Goal: Transaction & Acquisition: Purchase product/service

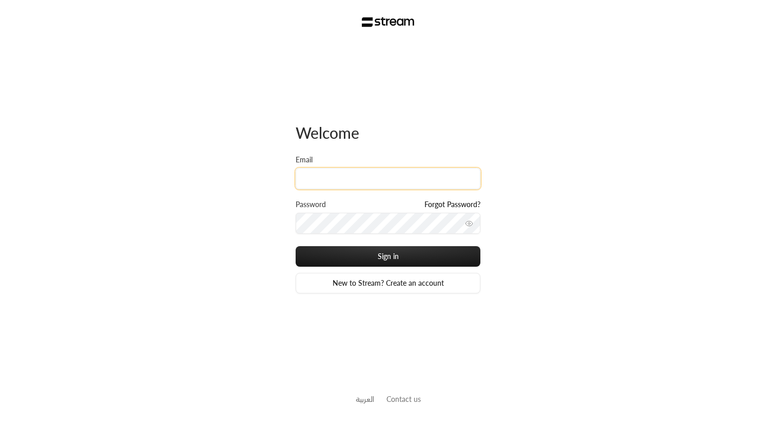
click at [321, 177] on input "Email" at bounding box center [388, 178] width 185 height 21
paste input "bahmaid.yara@gmail.com"
type input "bahmaid.yara@gmail.com"
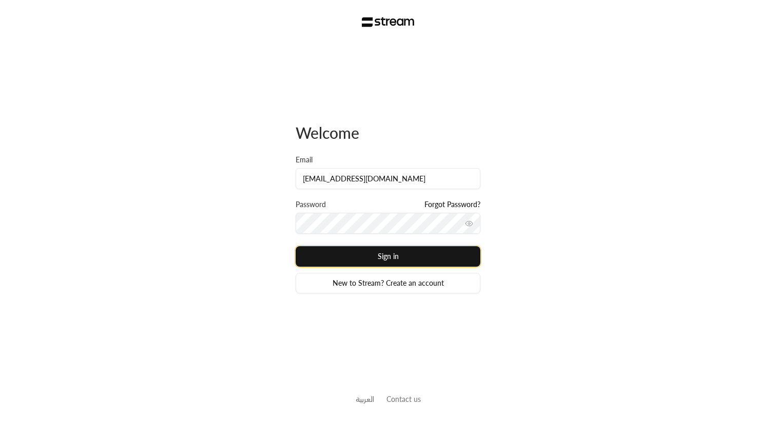
click at [343, 260] on button "Sign in" at bounding box center [388, 256] width 185 height 21
